Goal: Find contact information: Find contact information

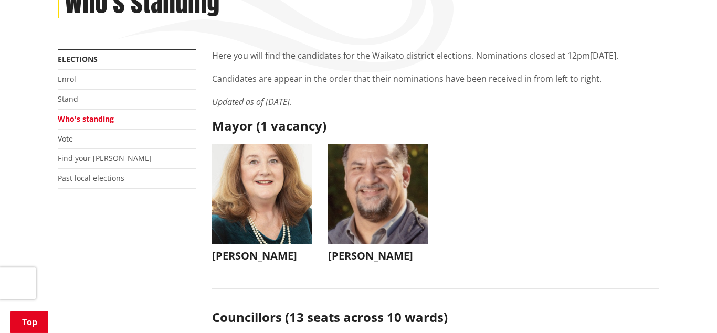
scroll to position [168, 0]
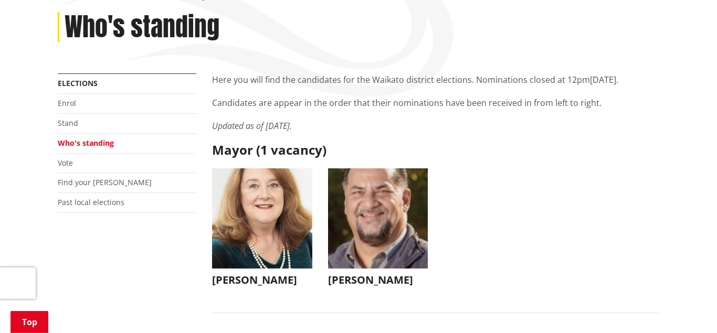
click at [368, 212] on img "button" at bounding box center [378, 218] width 100 height 100
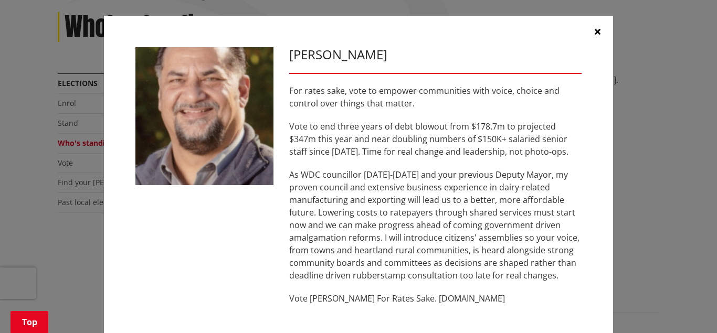
click at [597, 32] on icon "button" at bounding box center [597, 31] width 6 height 8
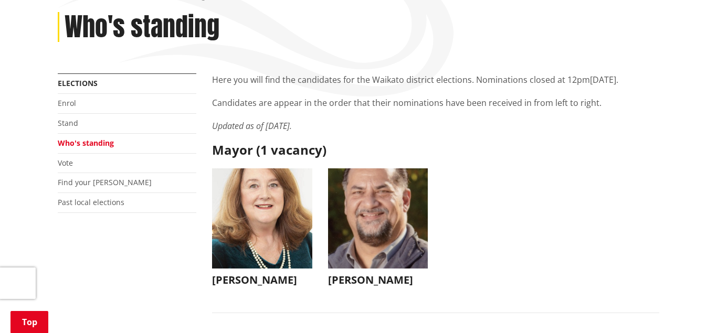
click at [255, 217] on img "button" at bounding box center [262, 218] width 100 height 100
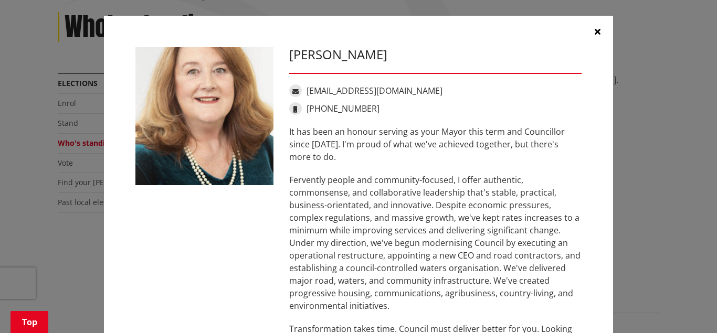
click at [597, 31] on icon "button" at bounding box center [597, 31] width 6 height 8
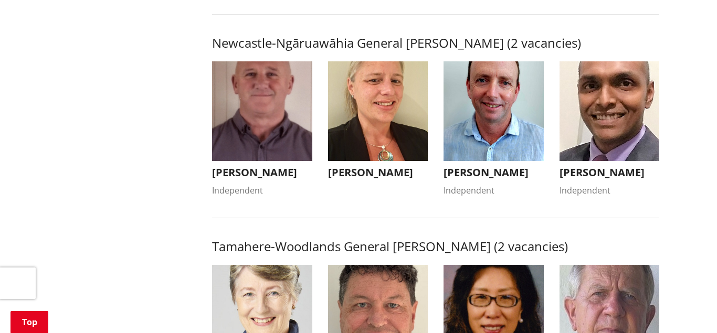
scroll to position [900, 0]
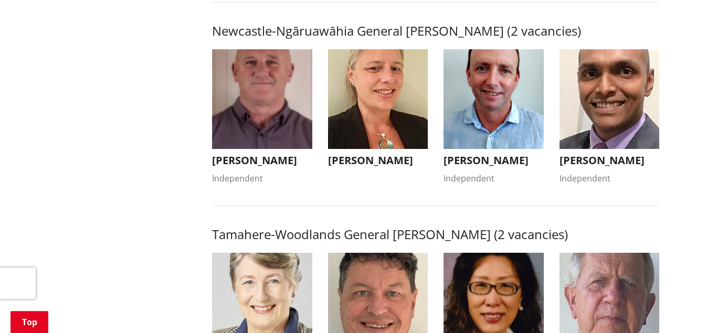
click at [505, 98] on img "button" at bounding box center [493, 99] width 100 height 100
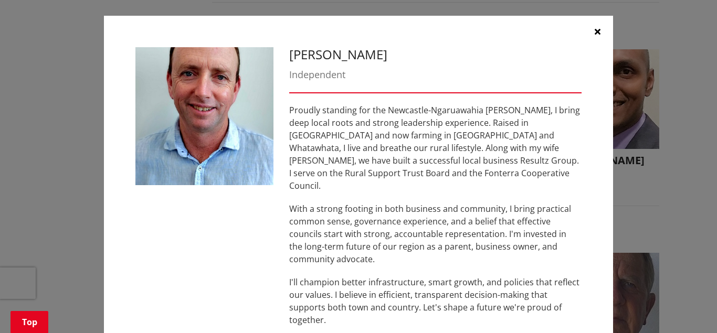
click at [594, 31] on button "button" at bounding box center [596, 31] width 31 height 31
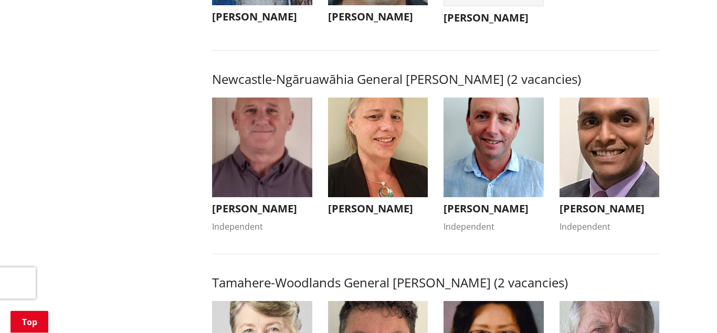
scroll to position [840, 0]
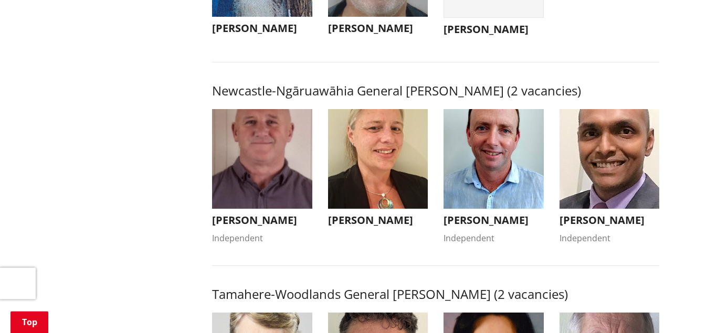
click at [256, 183] on img "button" at bounding box center [262, 159] width 100 height 100
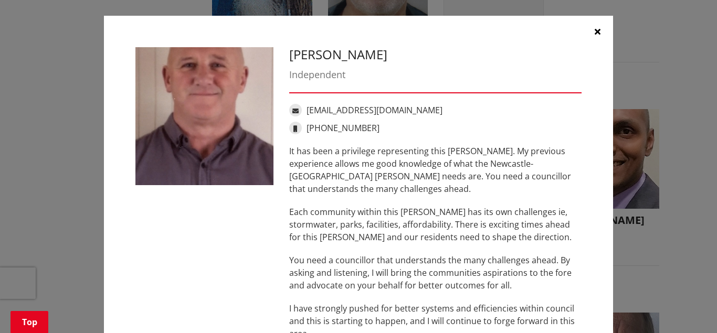
click at [598, 30] on icon "button" at bounding box center [597, 31] width 6 height 8
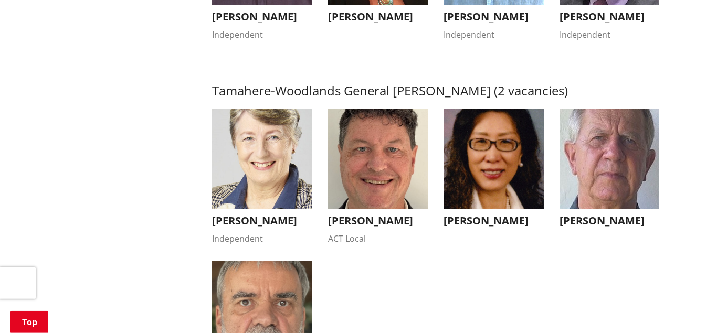
scroll to position [1020, 0]
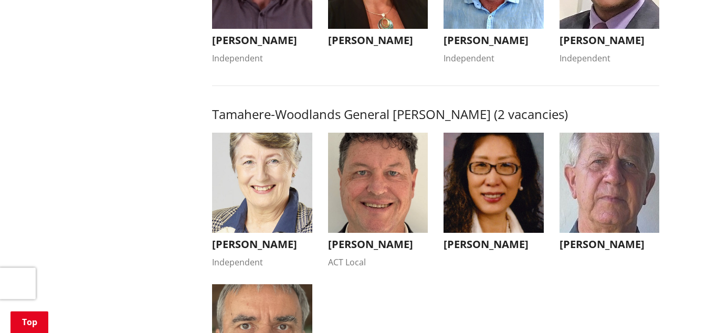
click at [612, 216] on img "button" at bounding box center [609, 183] width 100 height 100
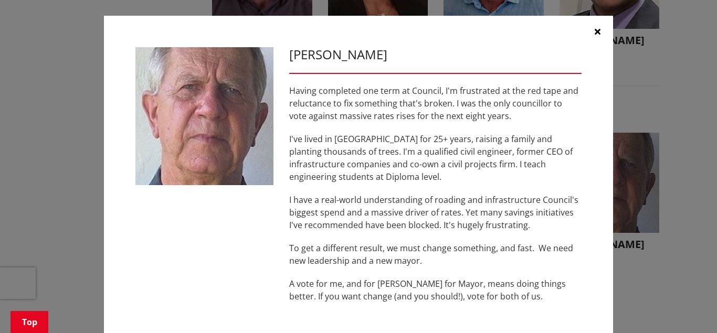
click at [596, 30] on icon "button" at bounding box center [597, 31] width 6 height 8
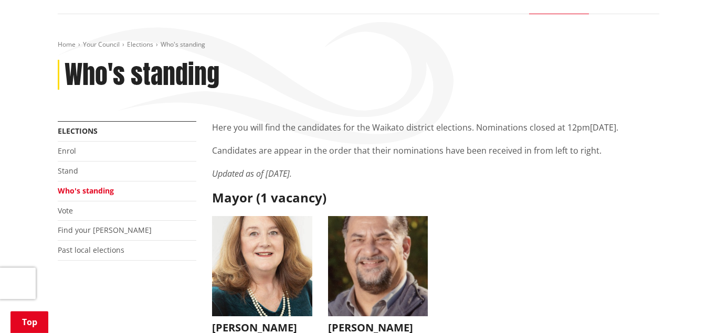
scroll to position [264, 0]
